Goal: Find specific page/section: Find specific page/section

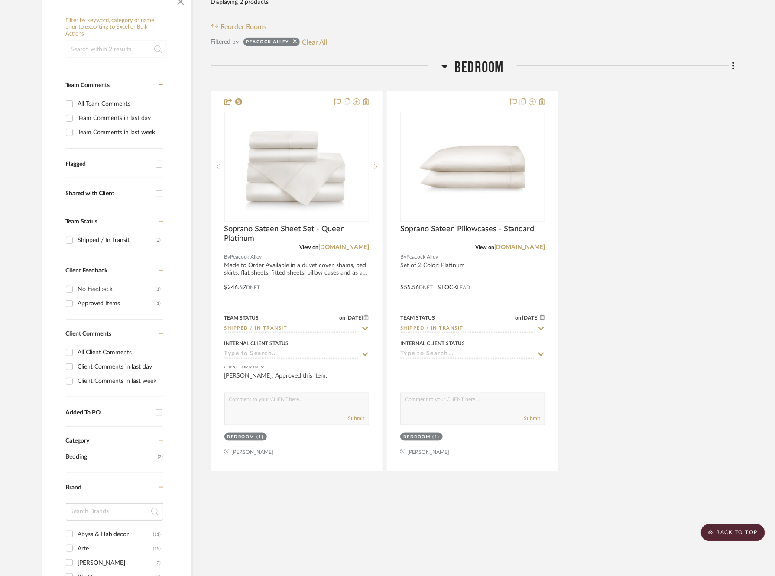
scroll to position [230, 0]
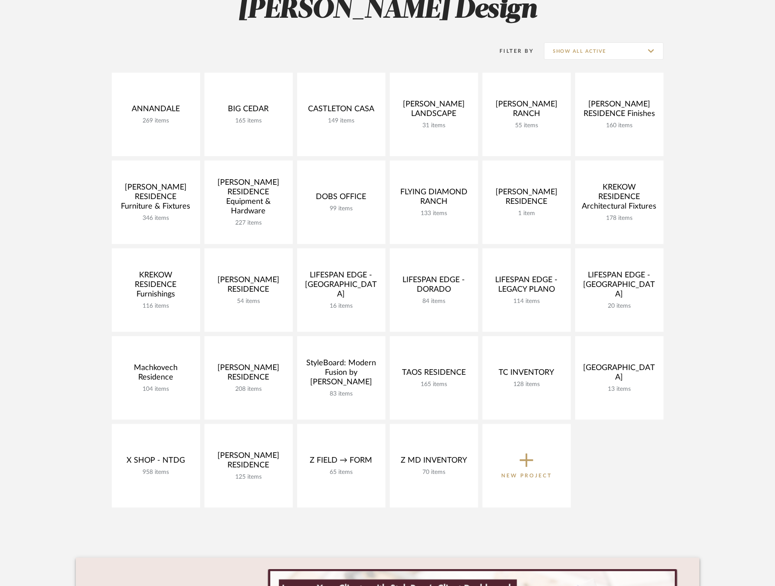
scroll to position [129, 0]
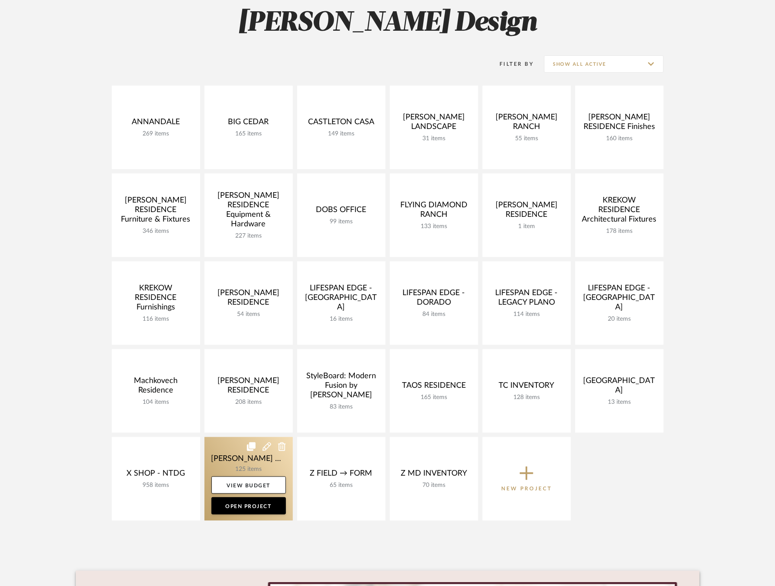
click at [226, 464] on link at bounding box center [248, 479] width 88 height 84
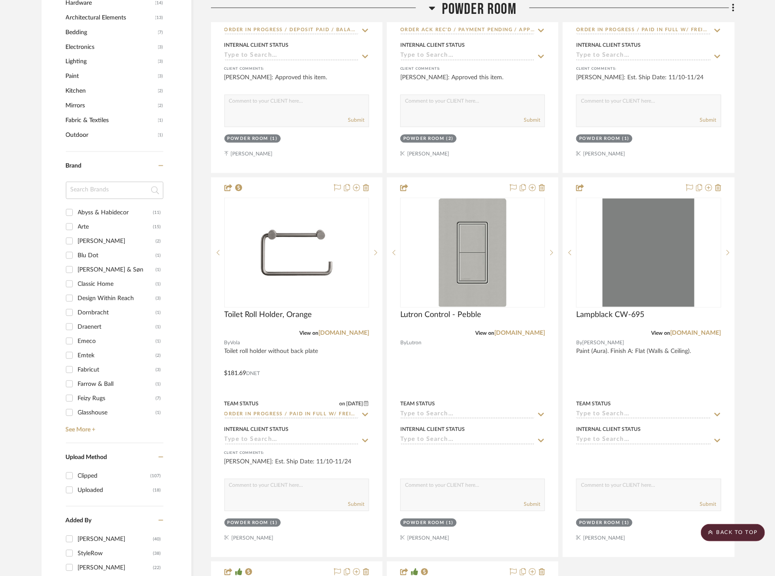
scroll to position [878, 0]
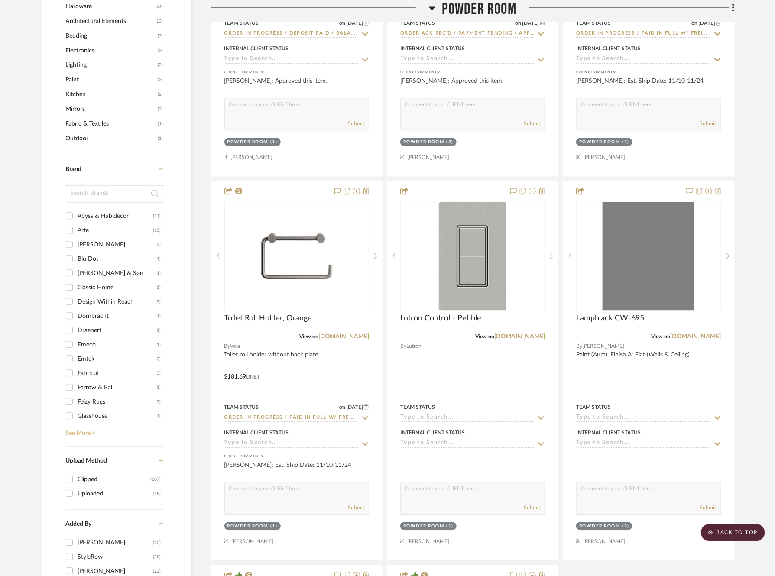
click at [78, 430] on link "See More +" at bounding box center [114, 430] width 100 height 14
click at [95, 281] on div "Classic Home" at bounding box center [117, 288] width 78 height 14
click at [76, 281] on input "Classic Home (1)" at bounding box center [69, 287] width 14 height 14
checkbox input "true"
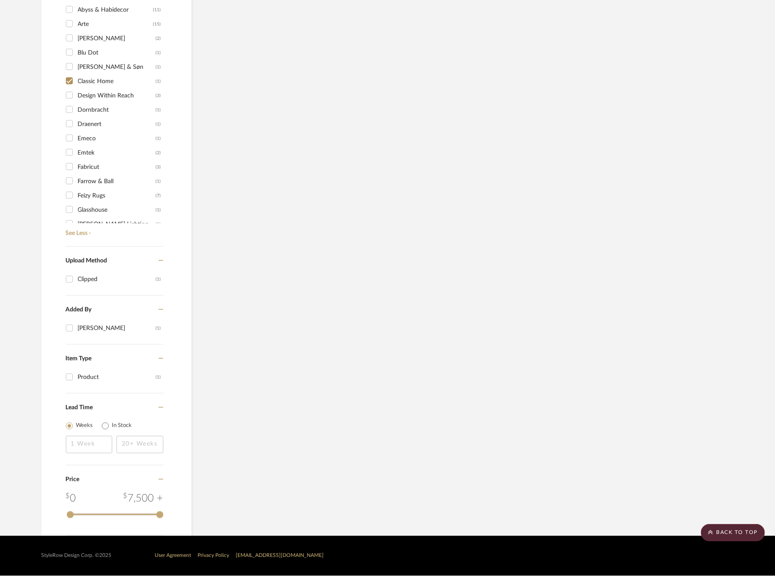
scroll to position [383, 0]
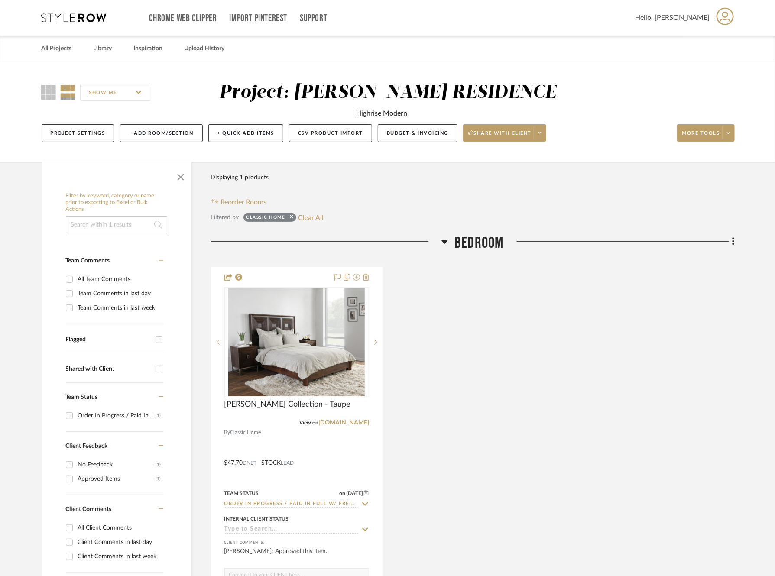
scroll to position [0, 6]
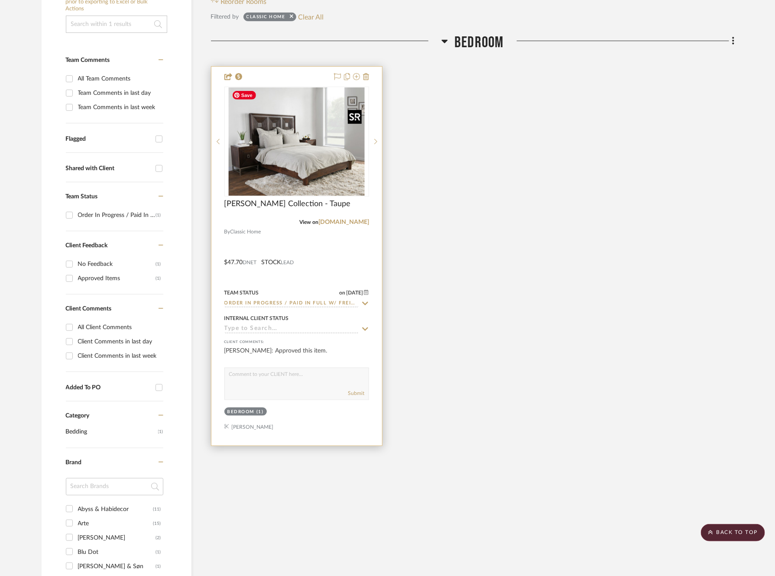
click at [291, 182] on img "0" at bounding box center [296, 141] width 136 height 108
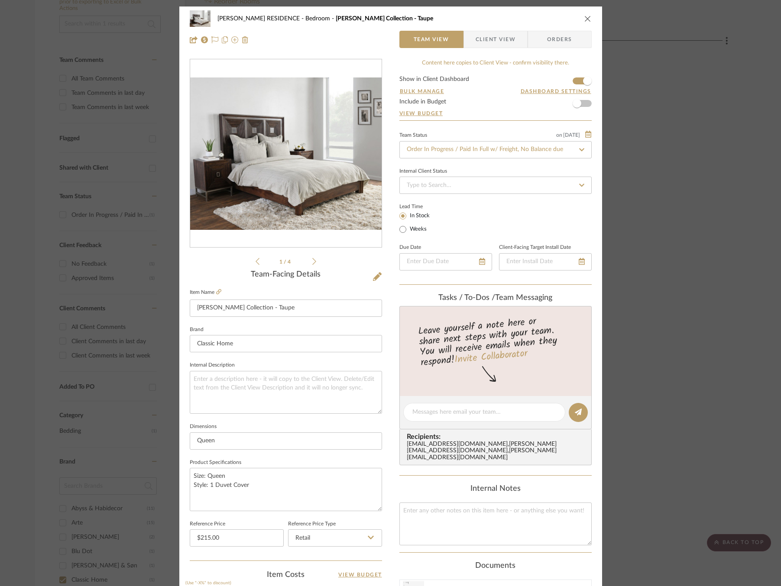
scroll to position [217, 0]
